Goal: Check status

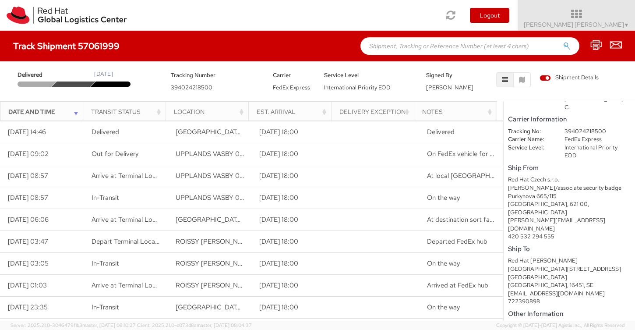
scroll to position [59, 0]
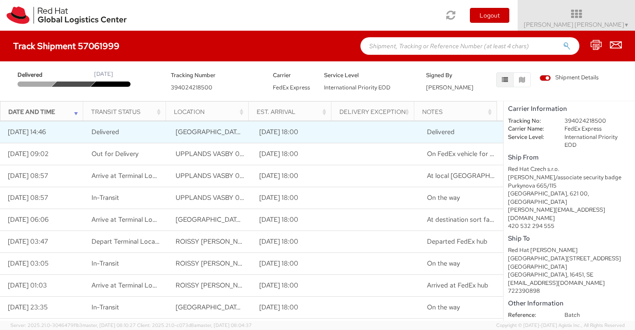
click at [39, 132] on td "[DATE] 14:46" at bounding box center [42, 132] width 84 height 22
click at [434, 130] on span "Delivered" at bounding box center [441, 132] width 28 height 9
click at [205, 135] on span "[GEOGRAPHIC_DATA], [GEOGRAPHIC_DATA]" at bounding box center [245, 132] width 138 height 9
click at [108, 132] on span "Delivered" at bounding box center [106, 132] width 28 height 9
click at [43, 131] on td "[DATE] 14:46" at bounding box center [42, 132] width 84 height 22
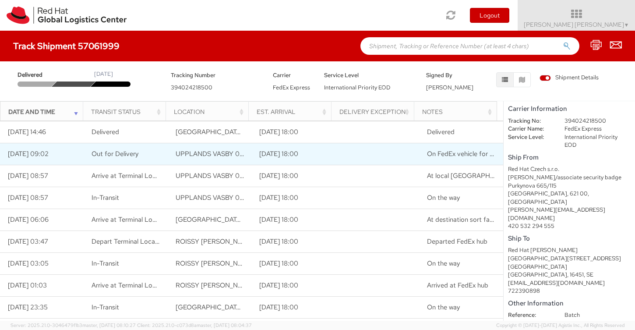
click at [393, 157] on td at bounding box center [378, 154] width 84 height 22
click at [291, 156] on td "[DATE] 18:00" at bounding box center [294, 154] width 84 height 22
click at [52, 157] on td "[DATE] 09:02" at bounding box center [42, 154] width 84 height 22
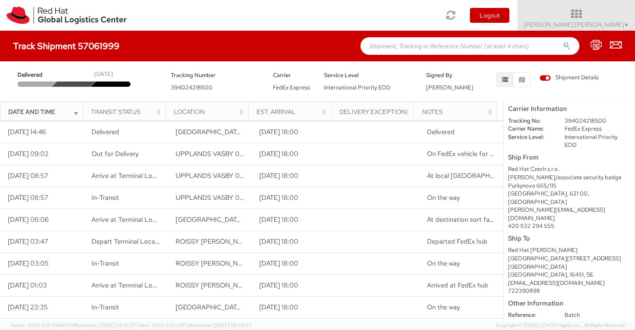
scroll to position [0, 0]
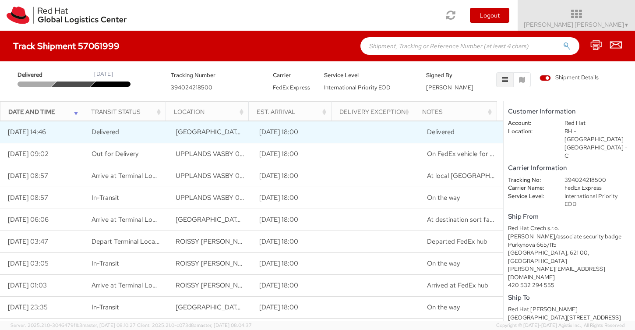
click at [59, 132] on td "[DATE] 14:46" at bounding box center [42, 132] width 84 height 22
